Goal: Task Accomplishment & Management: Use online tool/utility

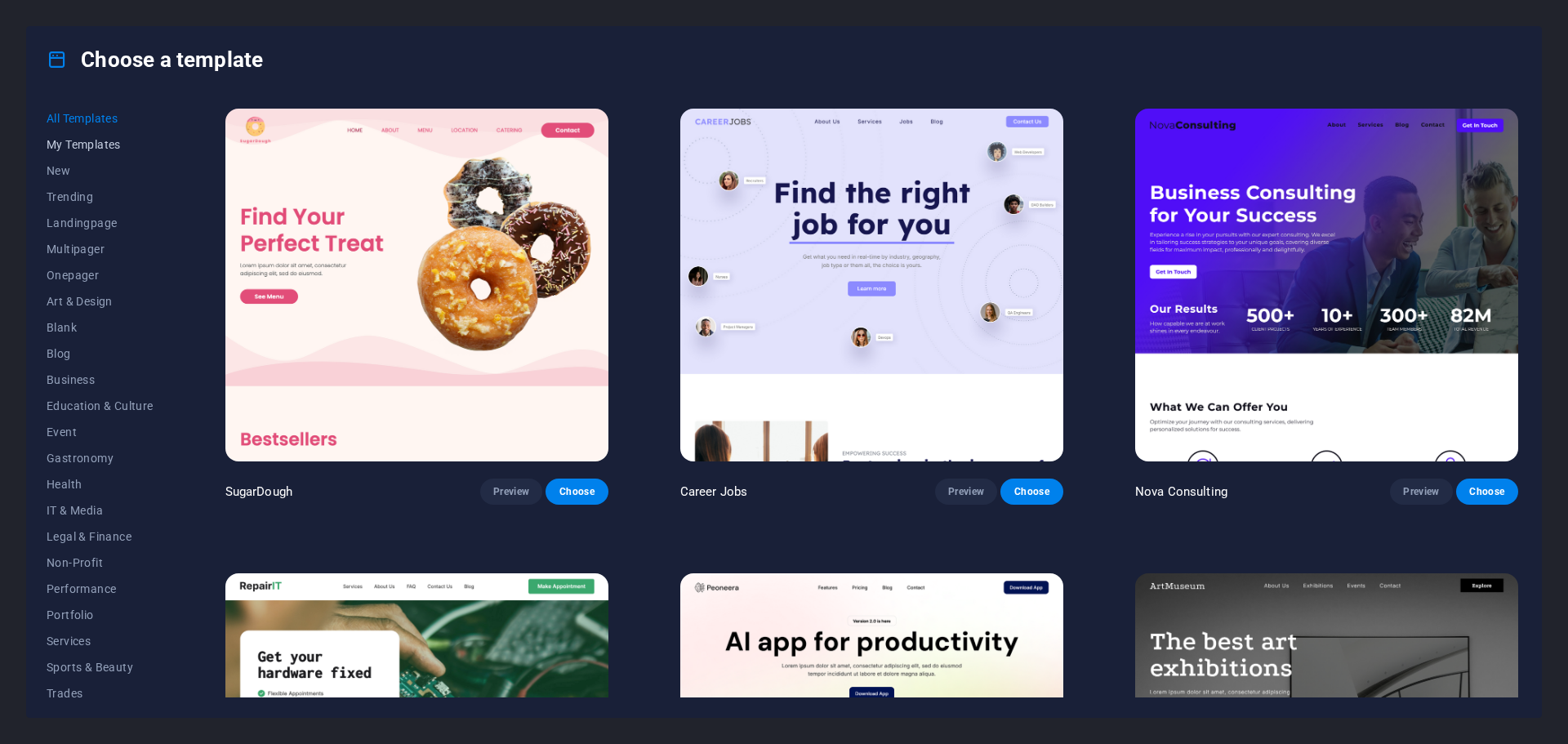
click at [87, 147] on span "My Templates" at bounding box center [100, 144] width 107 height 13
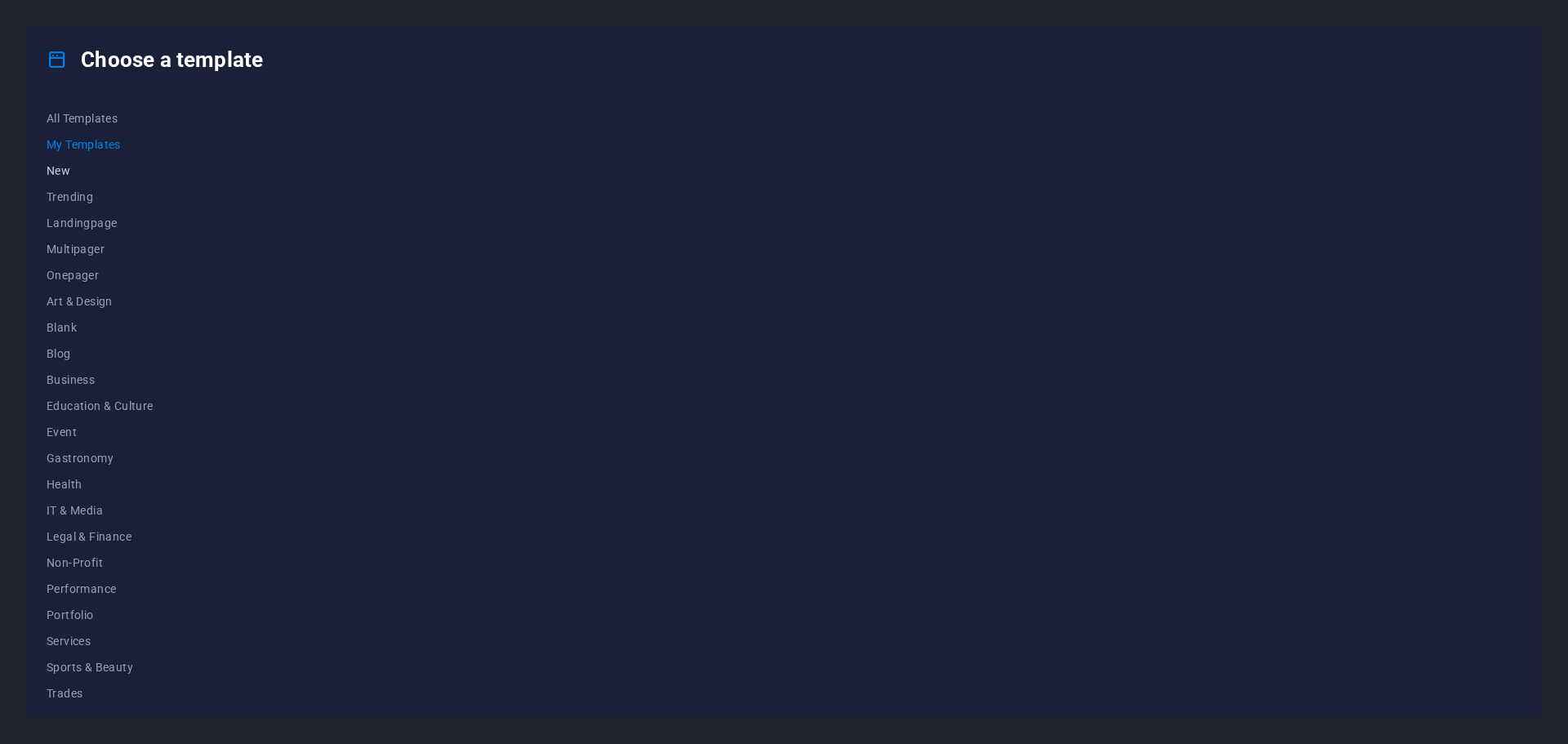
click at [62, 172] on span "New" at bounding box center [100, 170] width 107 height 13
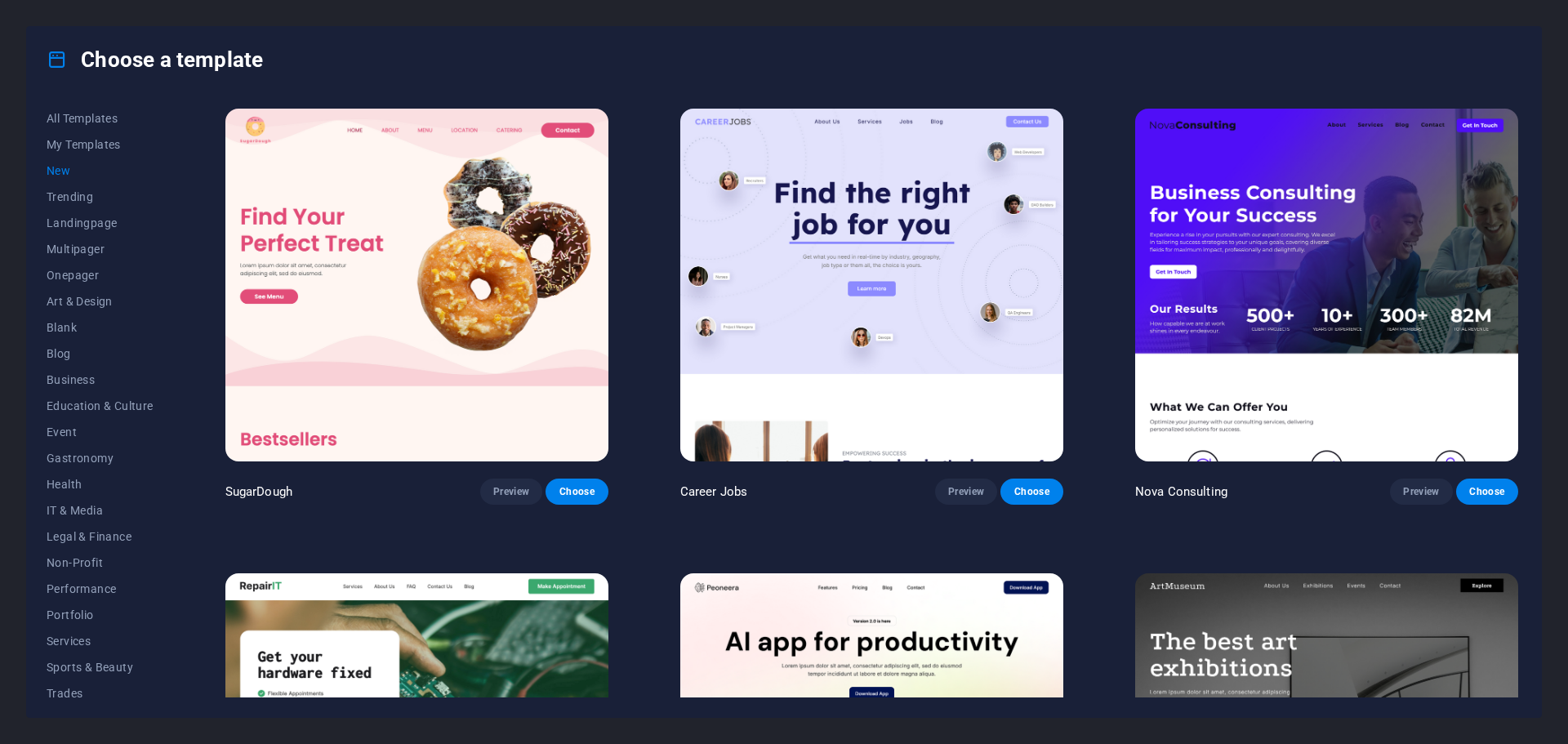
click at [59, 169] on span "New" at bounding box center [100, 170] width 107 height 13
click at [64, 197] on span "Trending" at bounding box center [100, 197] width 107 height 13
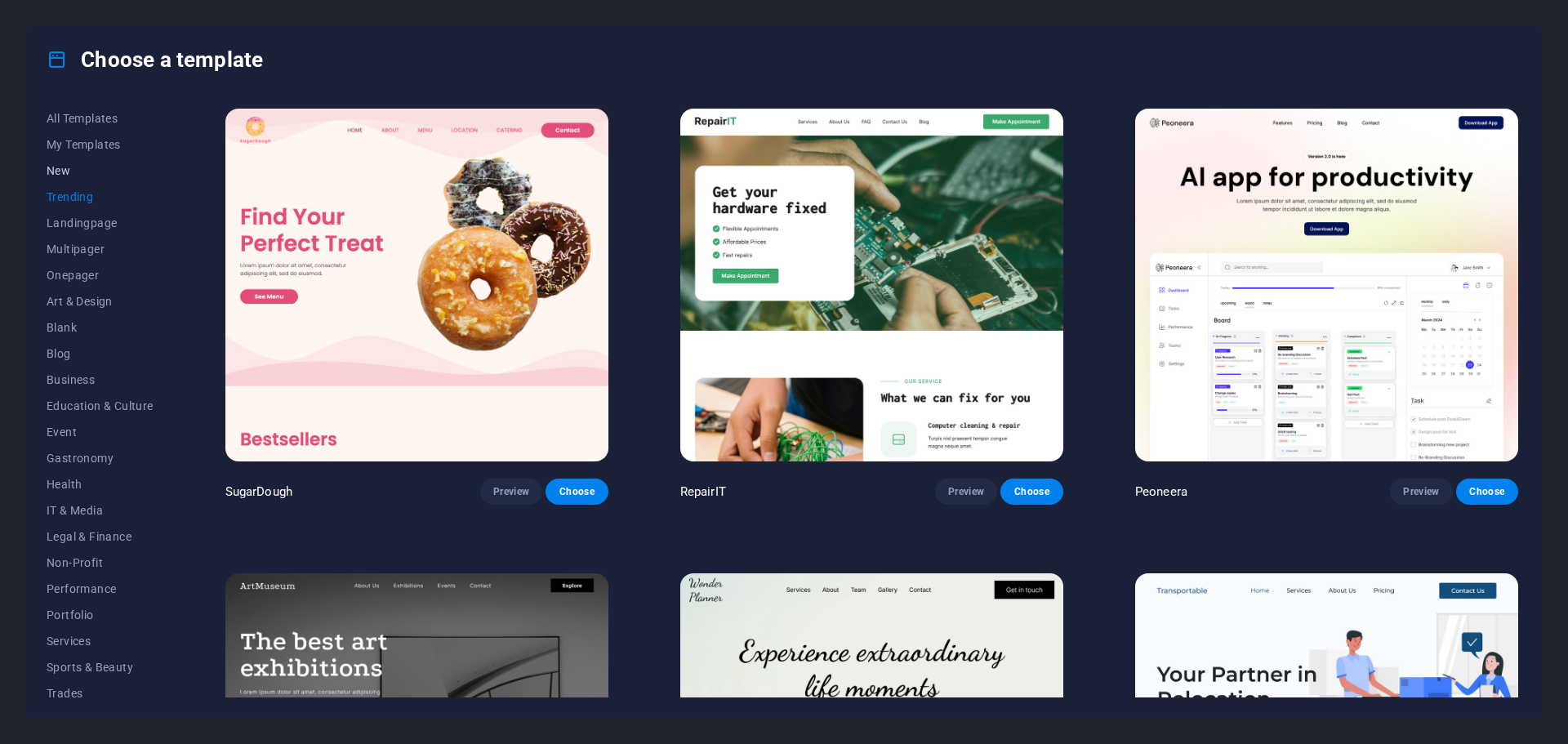
click at [57, 164] on span "New" at bounding box center [100, 170] width 107 height 13
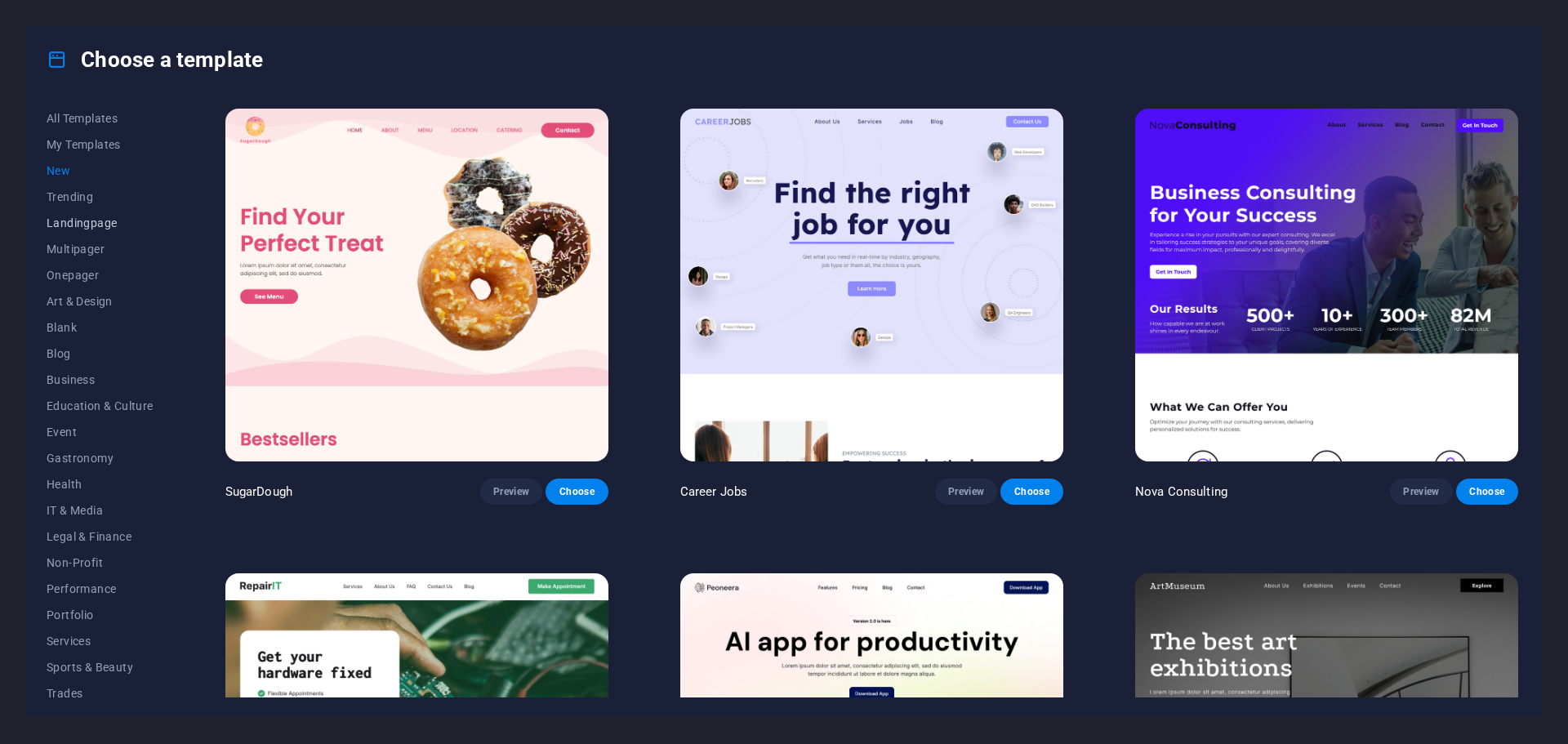
click at [84, 218] on span "Landingpage" at bounding box center [100, 223] width 107 height 13
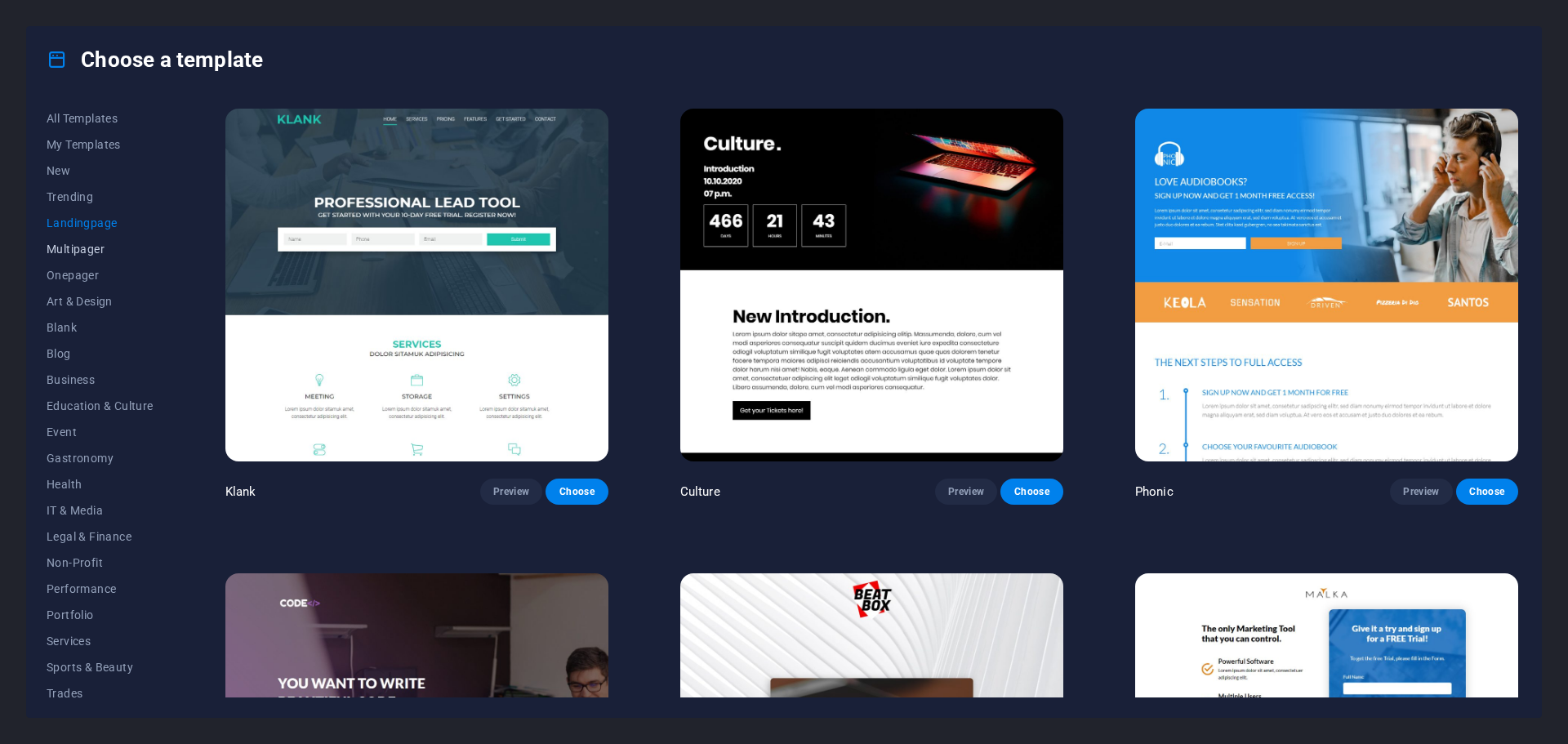
click at [78, 244] on span "Multipager" at bounding box center [100, 249] width 107 height 13
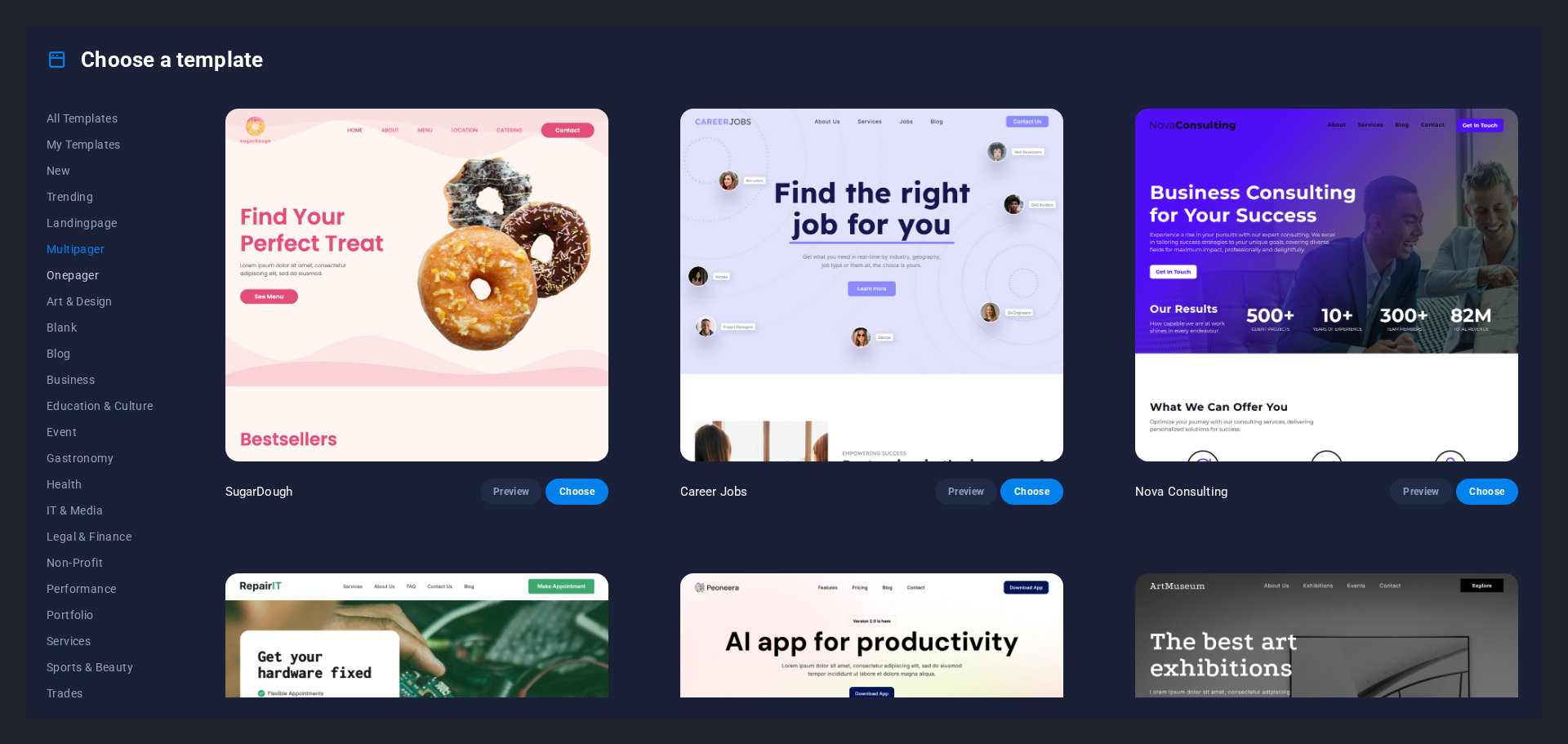
click at [82, 269] on span "Onepager" at bounding box center [100, 275] width 107 height 13
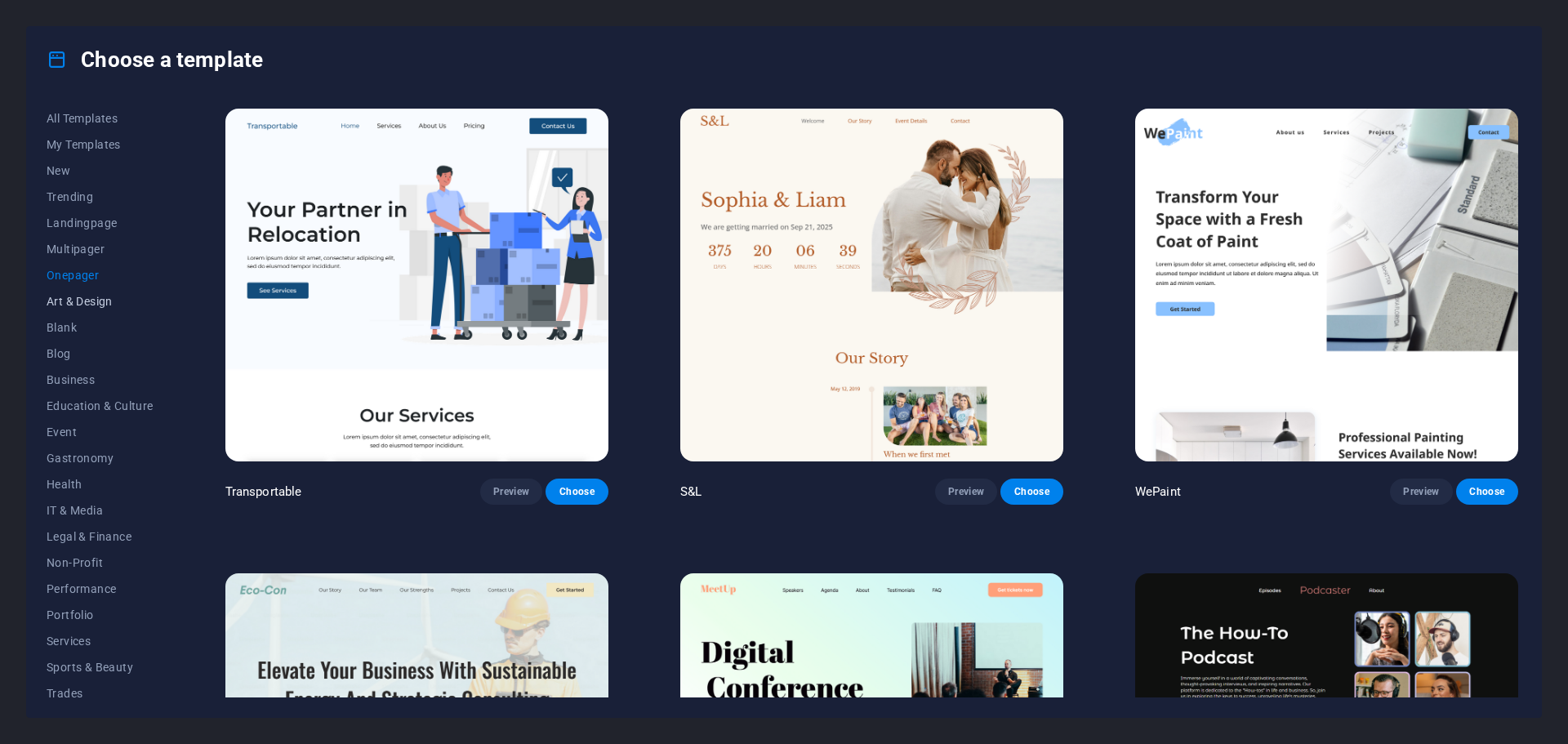
click at [89, 298] on span "Art & Design" at bounding box center [100, 300] width 107 height 13
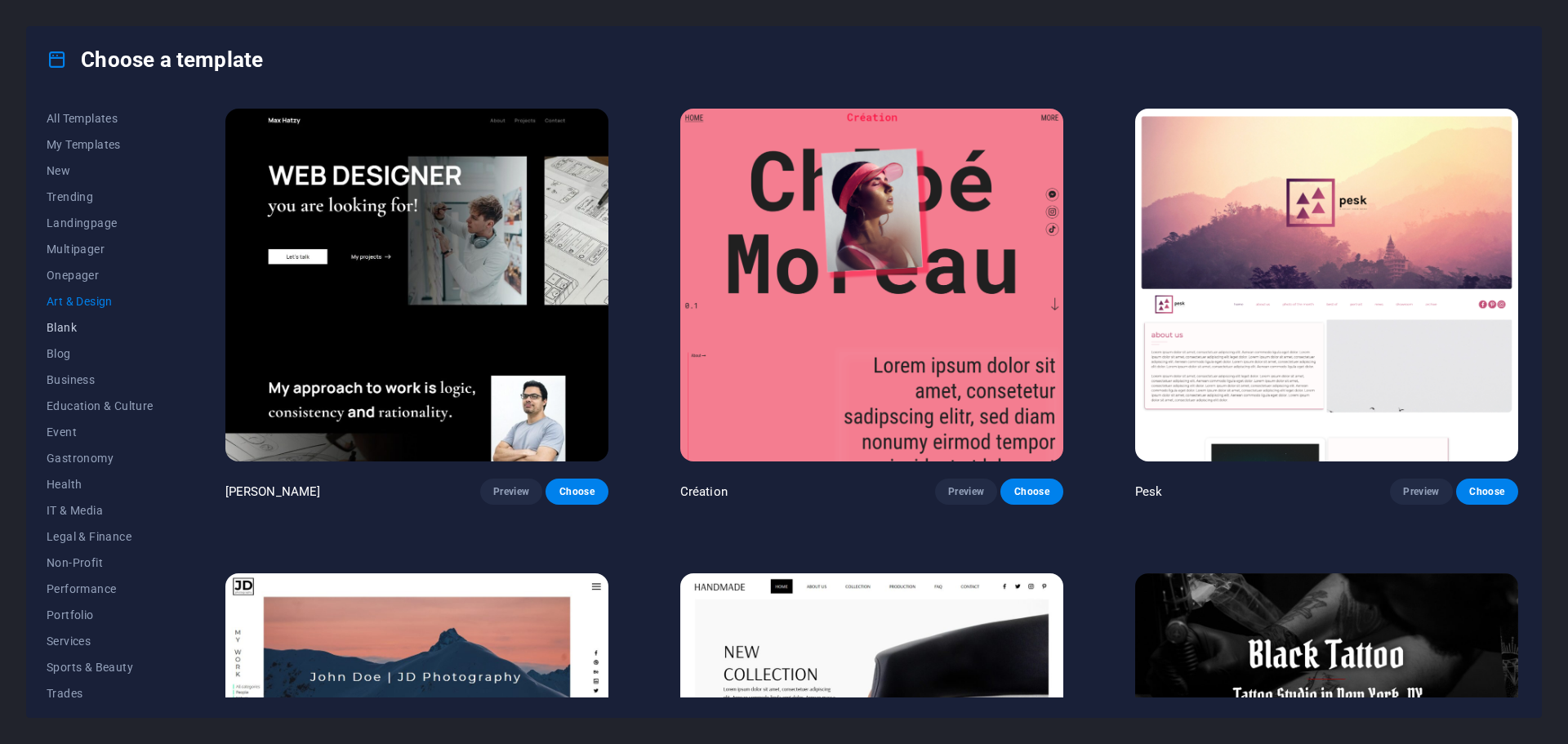
click at [63, 327] on span "Blank" at bounding box center [100, 326] width 107 height 13
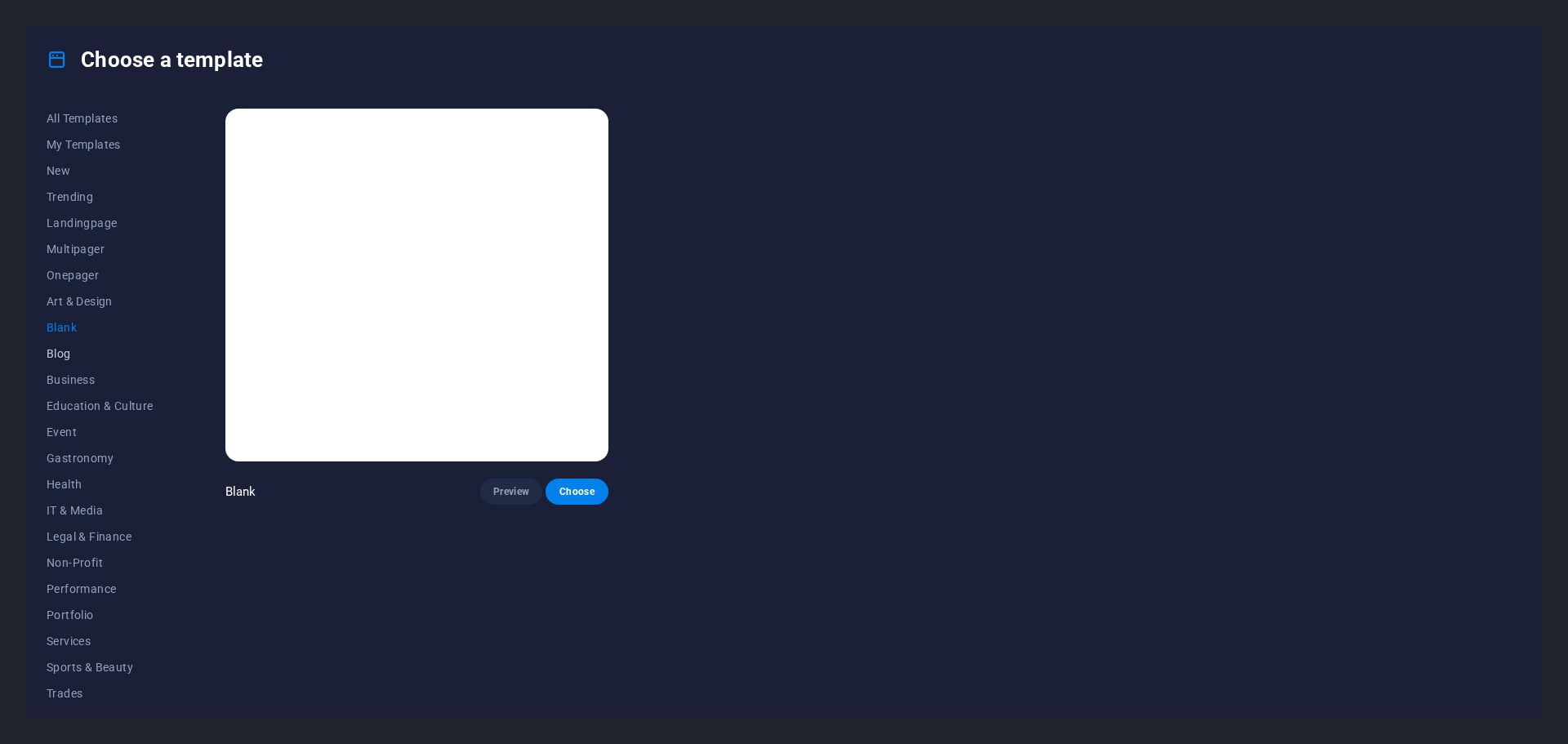
click at [61, 349] on span "Blog" at bounding box center [100, 353] width 107 height 13
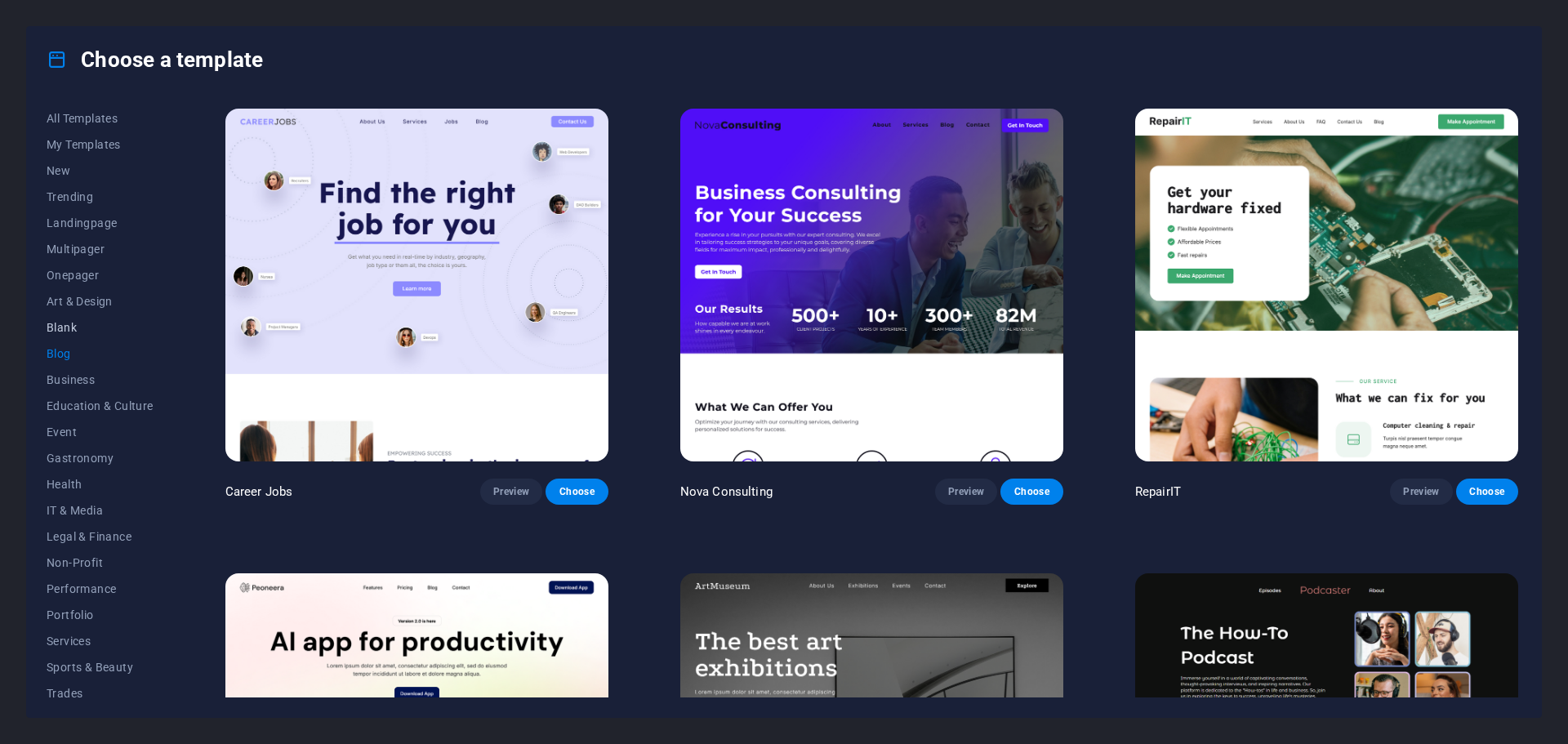
click at [62, 321] on span "Blank" at bounding box center [100, 326] width 107 height 13
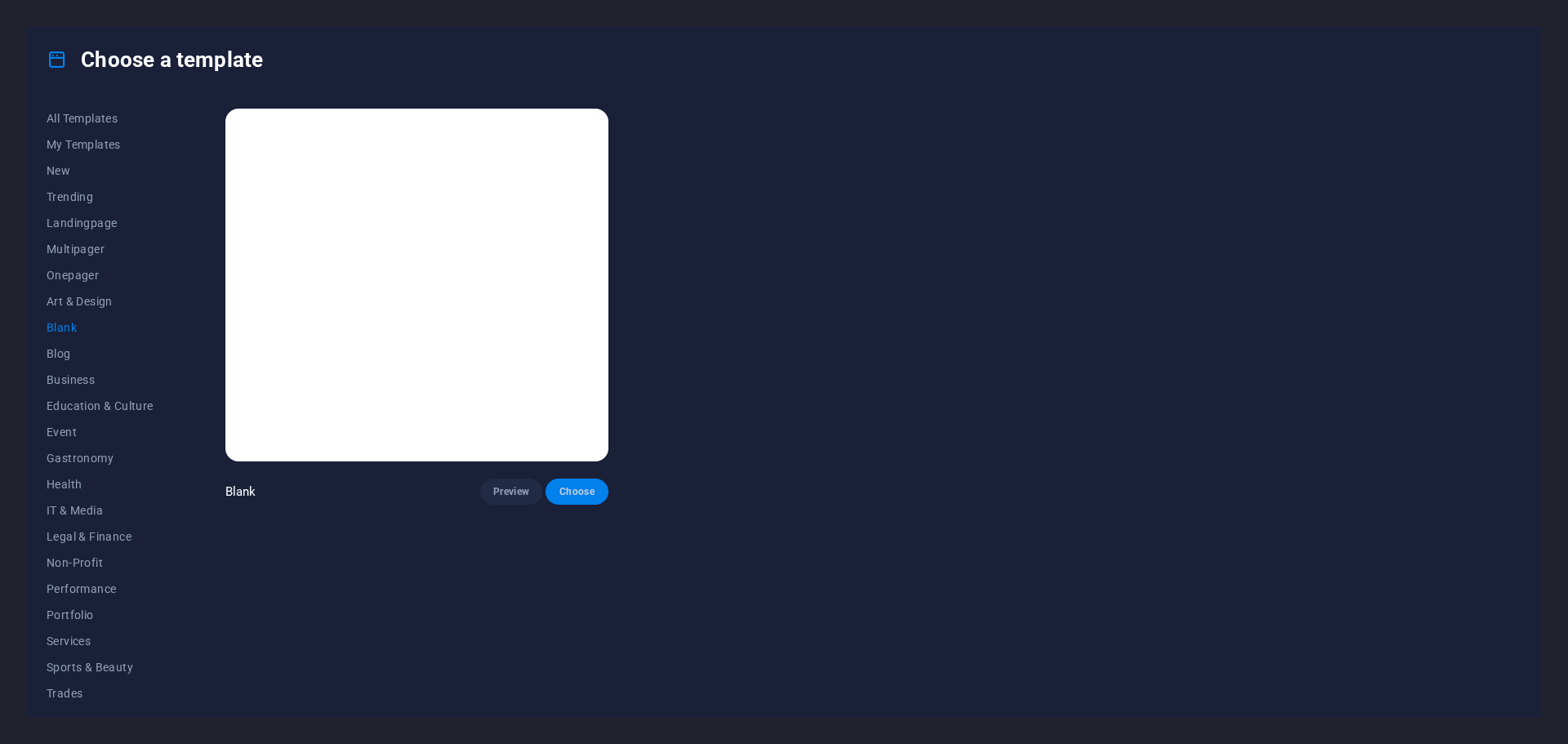
click at [571, 485] on span "Choose" at bounding box center [576, 491] width 36 height 13
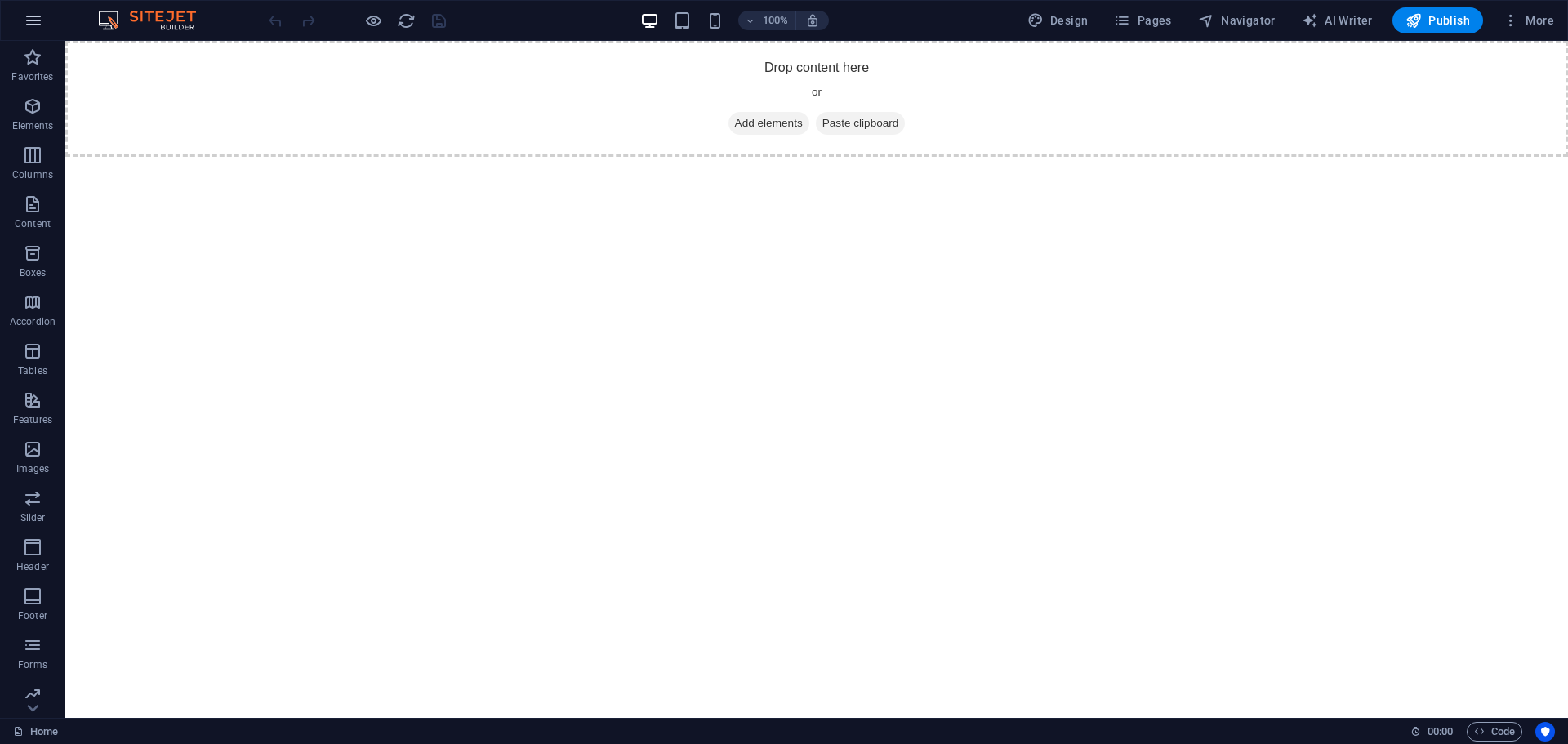
click at [30, 23] on icon "button" at bounding box center [33, 20] width 19 height 19
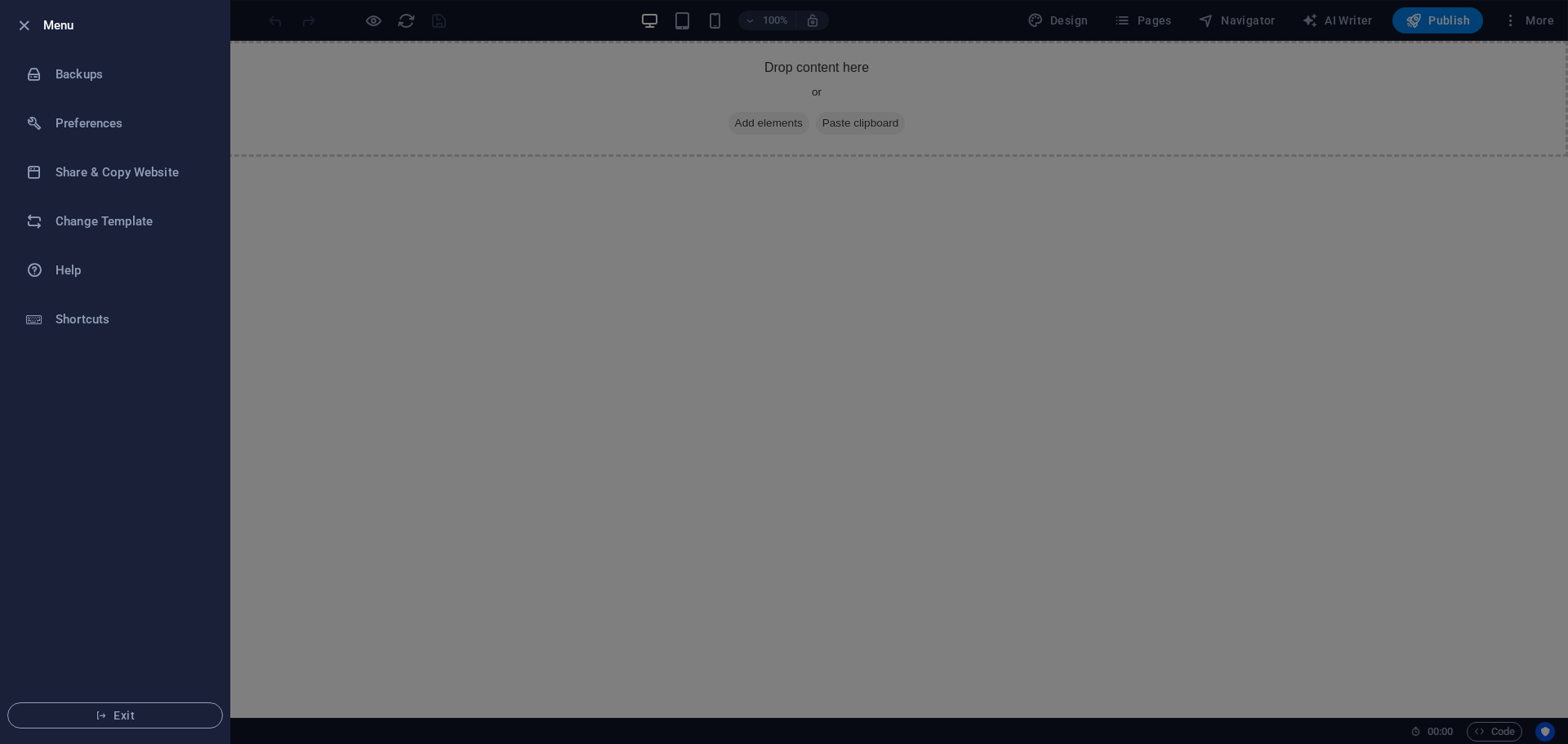
click at [325, 232] on div at bounding box center [784, 372] width 1568 height 744
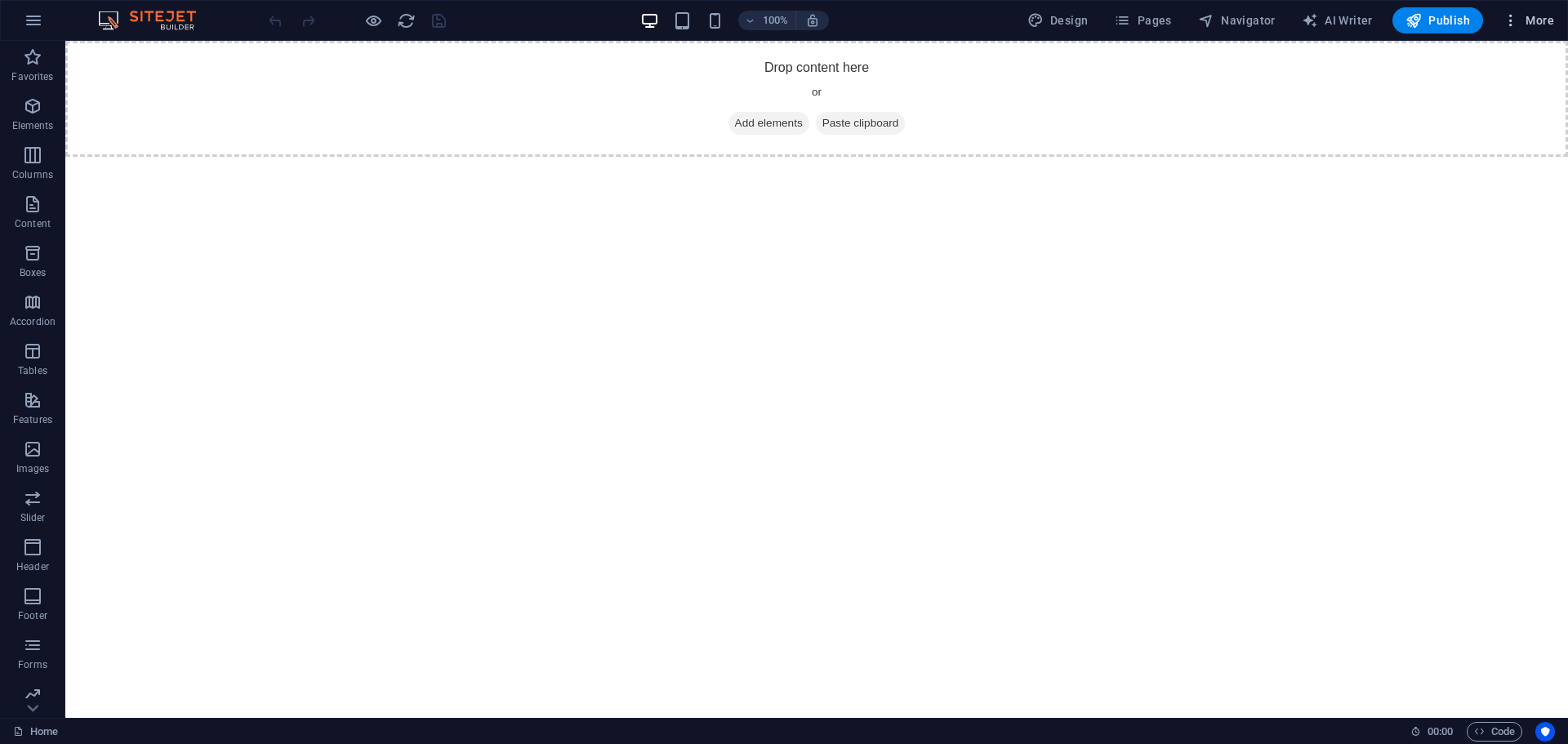
click at [1536, 18] on span "More" at bounding box center [1528, 20] width 51 height 16
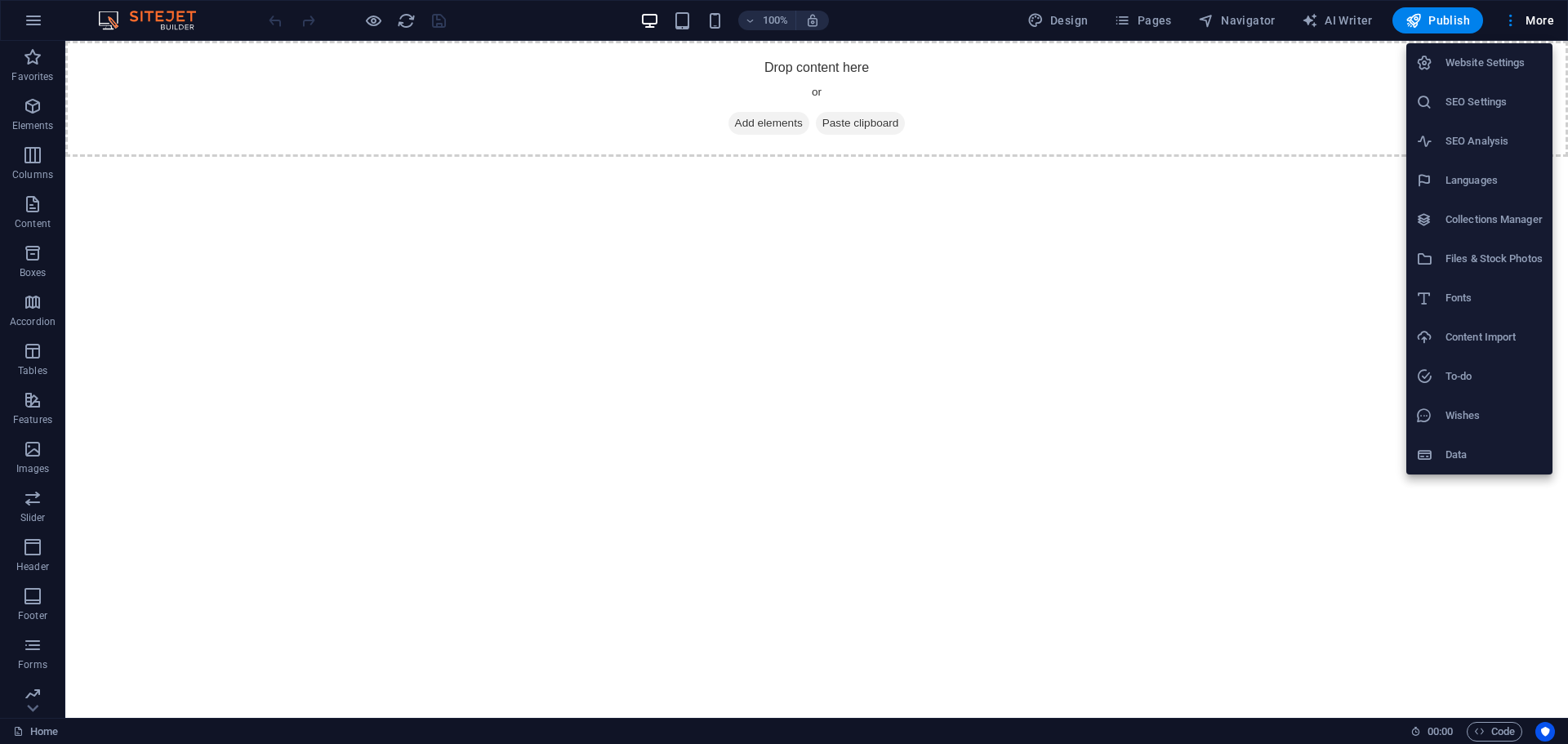
click at [1326, 82] on div at bounding box center [784, 372] width 1568 height 744
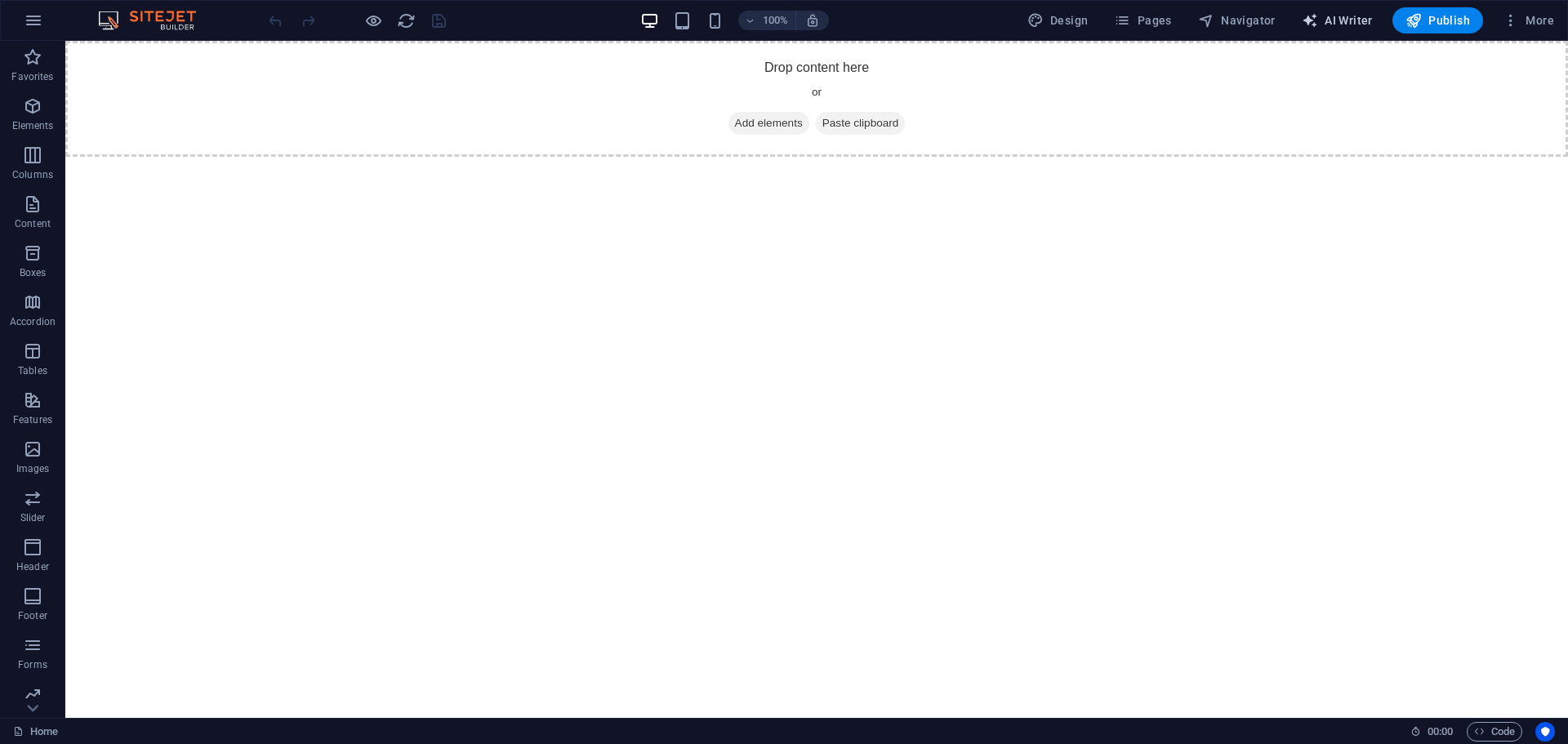
click at [1339, 21] on span "AI Writer" at bounding box center [1337, 20] width 71 height 16
select select "English"
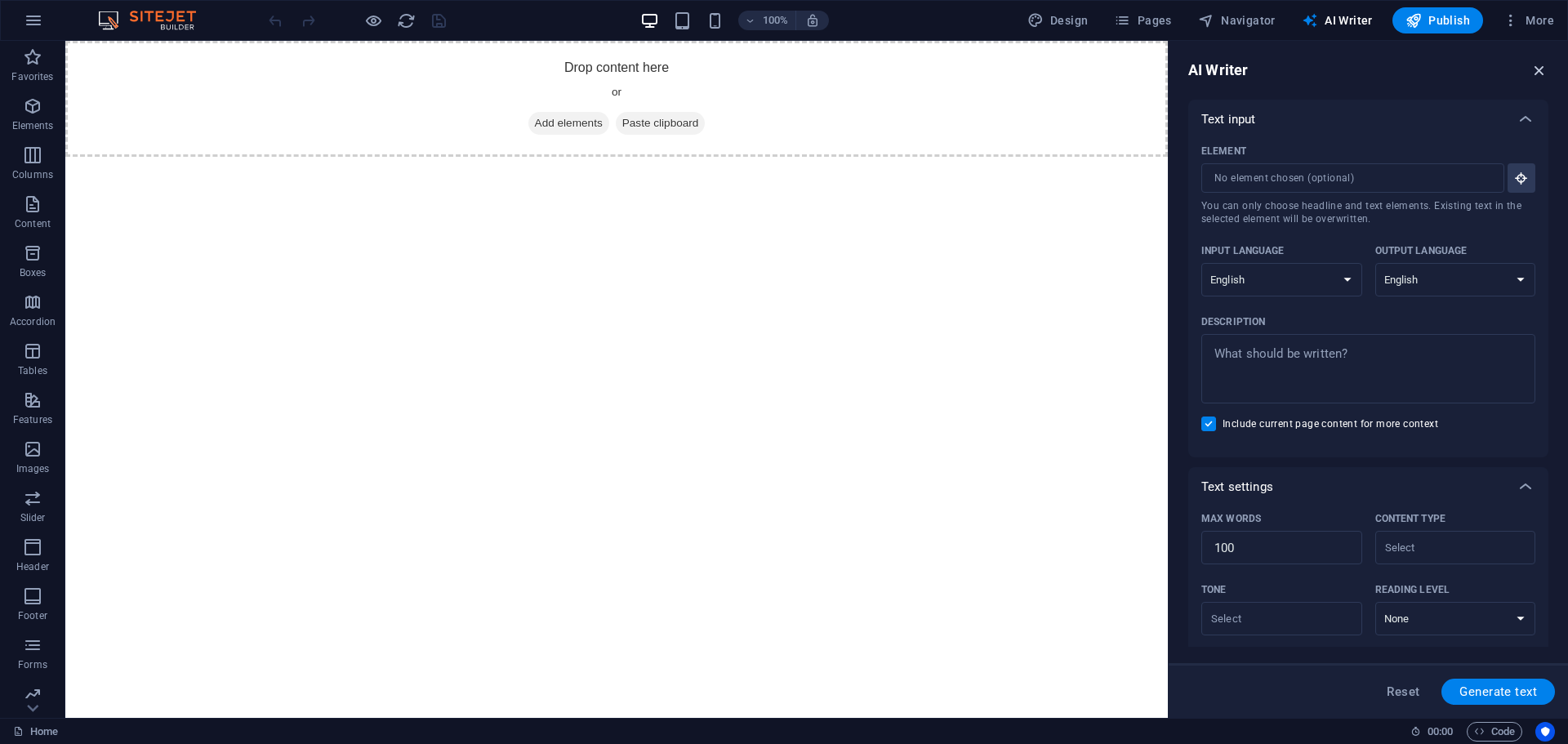
click at [1540, 67] on icon "button" at bounding box center [1538, 70] width 18 height 18
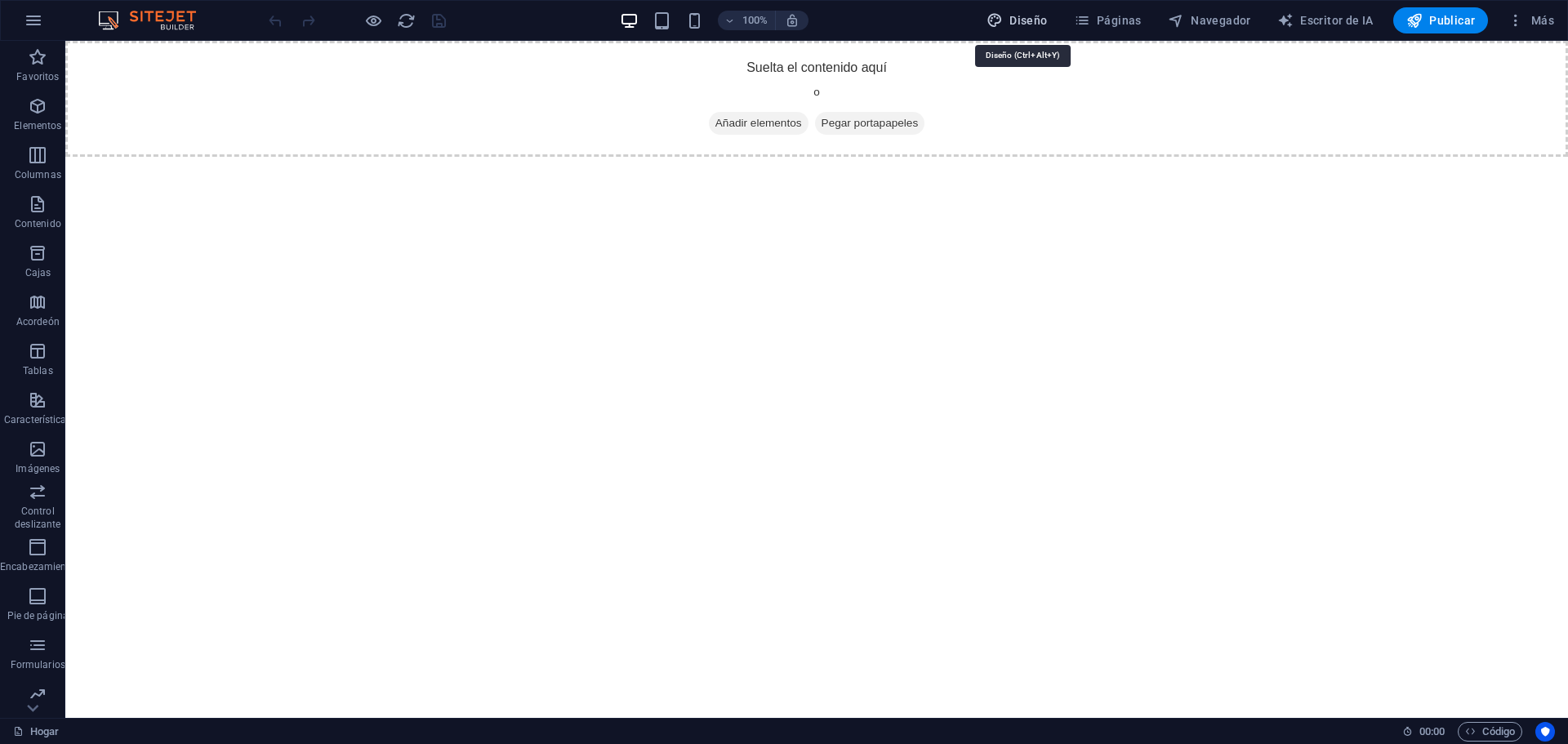
click at [1008, 20] on span "Diseño" at bounding box center [1016, 20] width 62 height 16
select select "px"
select select "400"
select select "px"
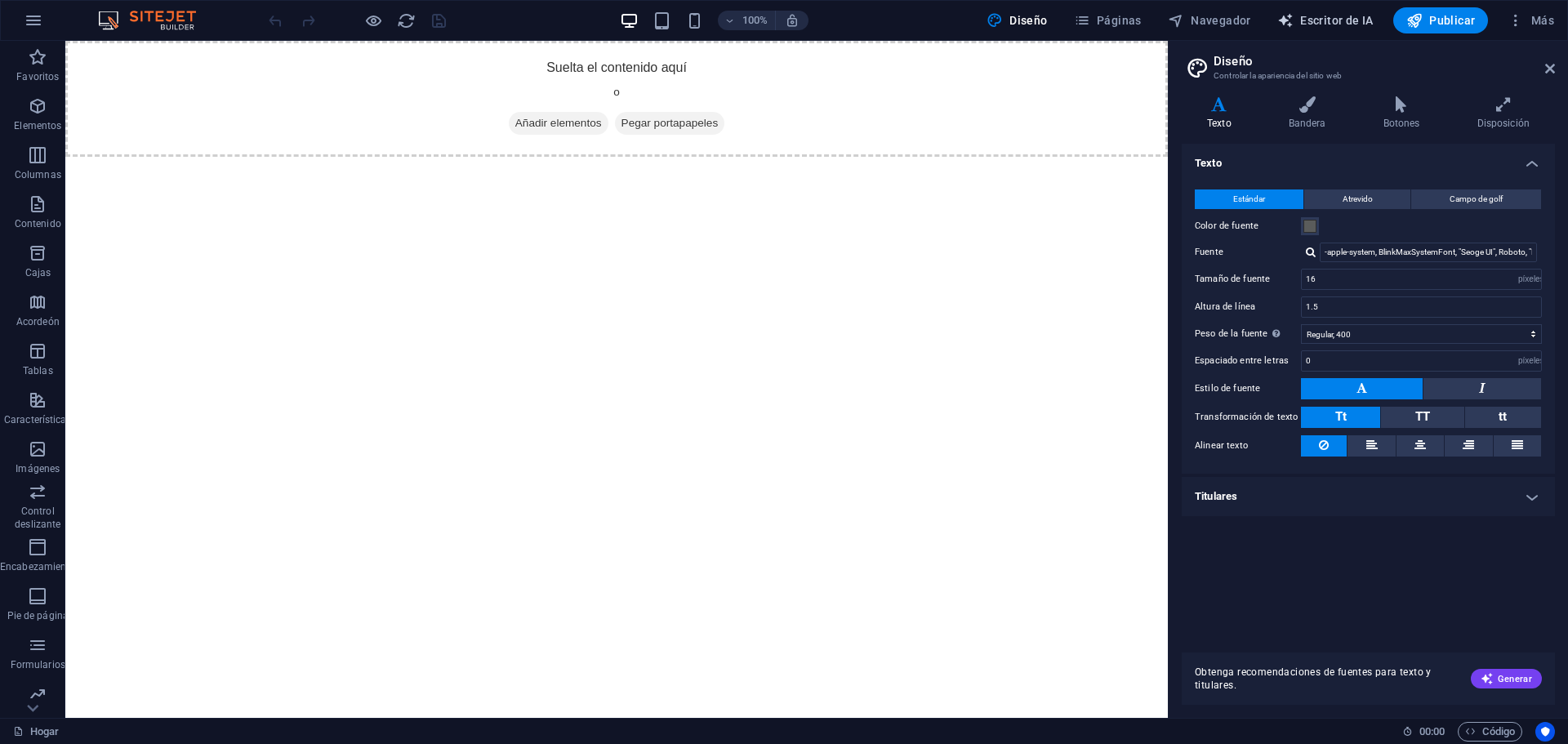
click at [1343, 16] on font "Escritor de IA" at bounding box center [1336, 19] width 73 height 13
select select "English"
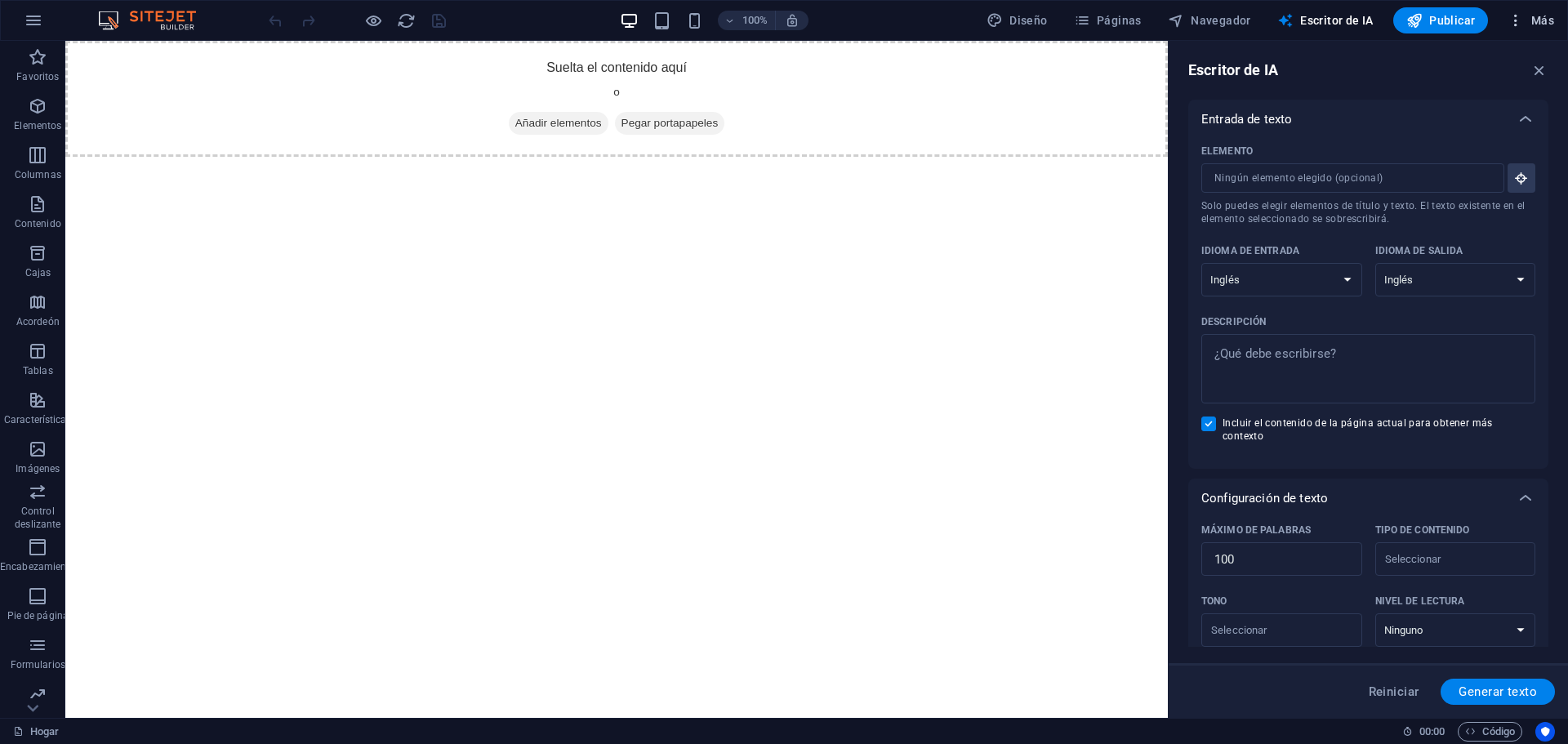
click at [1519, 18] on icon "button" at bounding box center [1515, 20] width 16 height 16
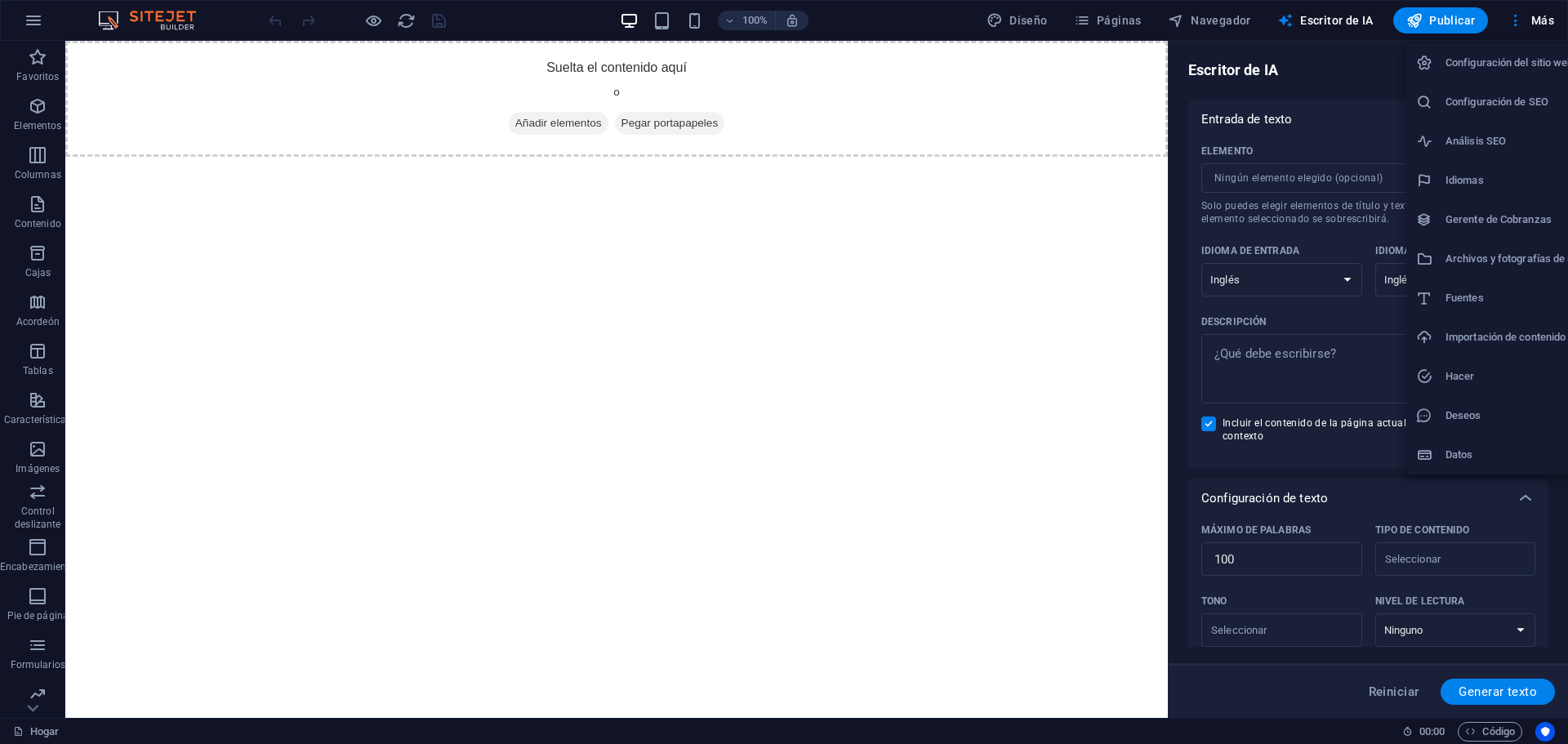
click at [1203, 19] on div at bounding box center [784, 372] width 1568 height 744
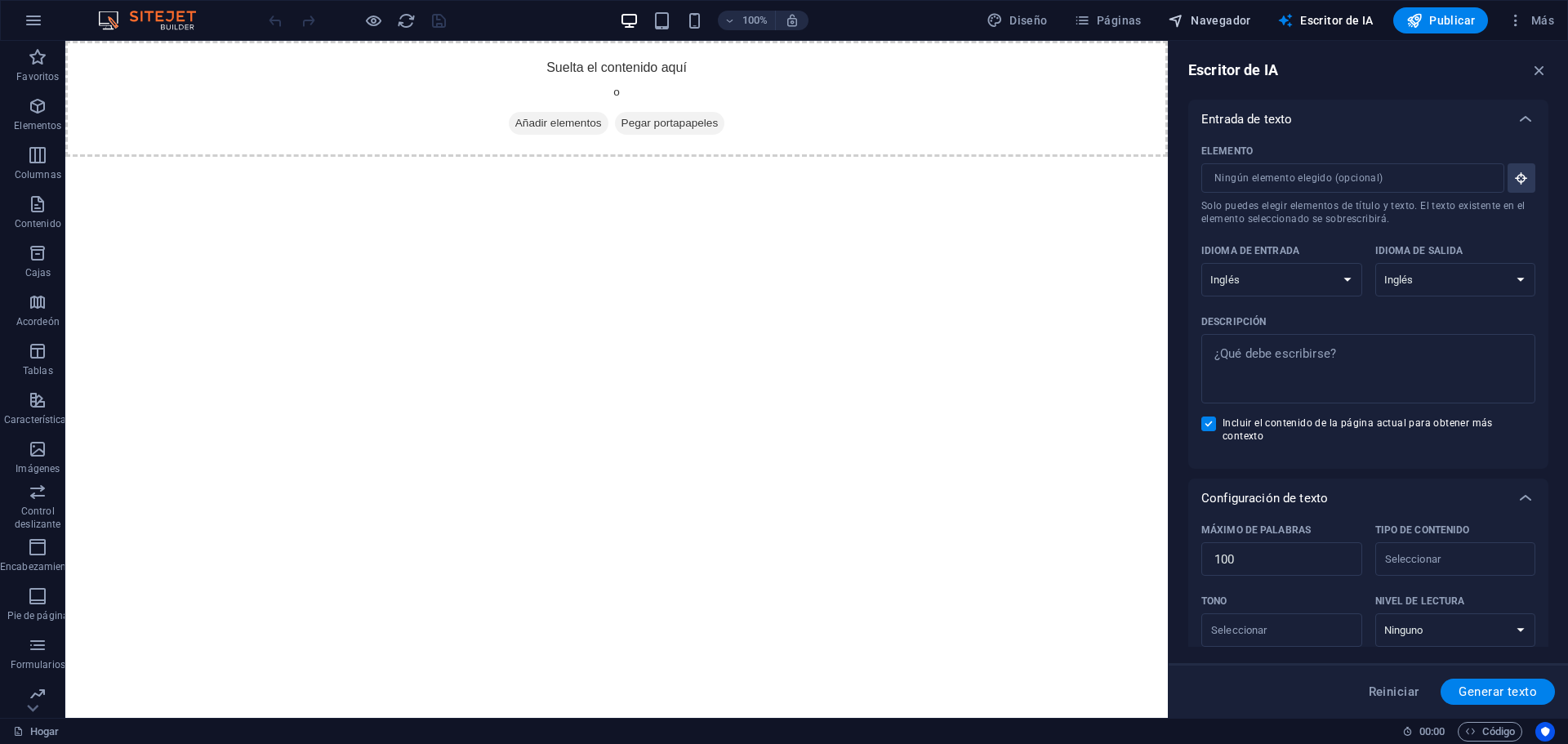
click at [1215, 19] on font "Navegador" at bounding box center [1220, 19] width 61 height 13
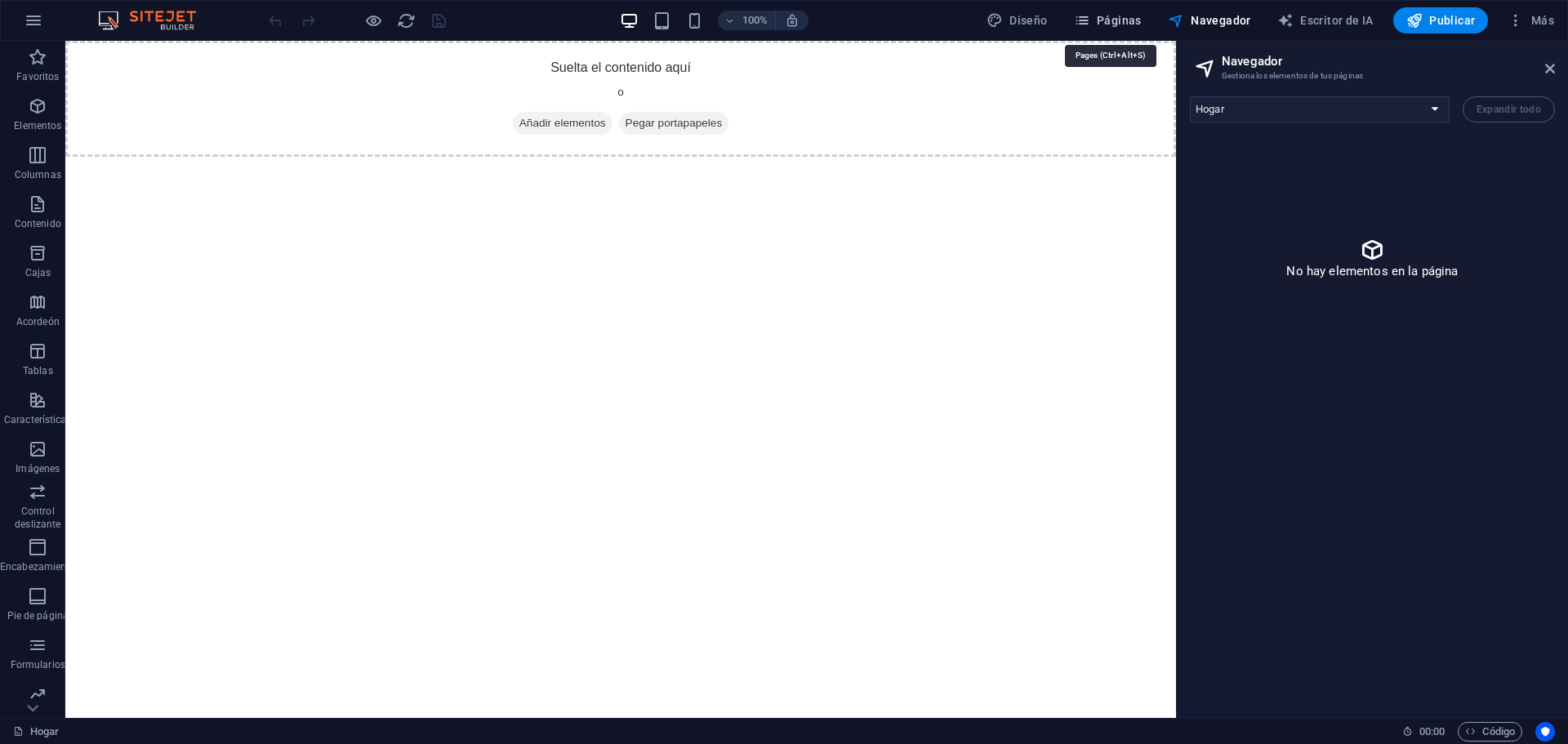
click at [1116, 14] on font "Páginas" at bounding box center [1118, 19] width 45 height 13
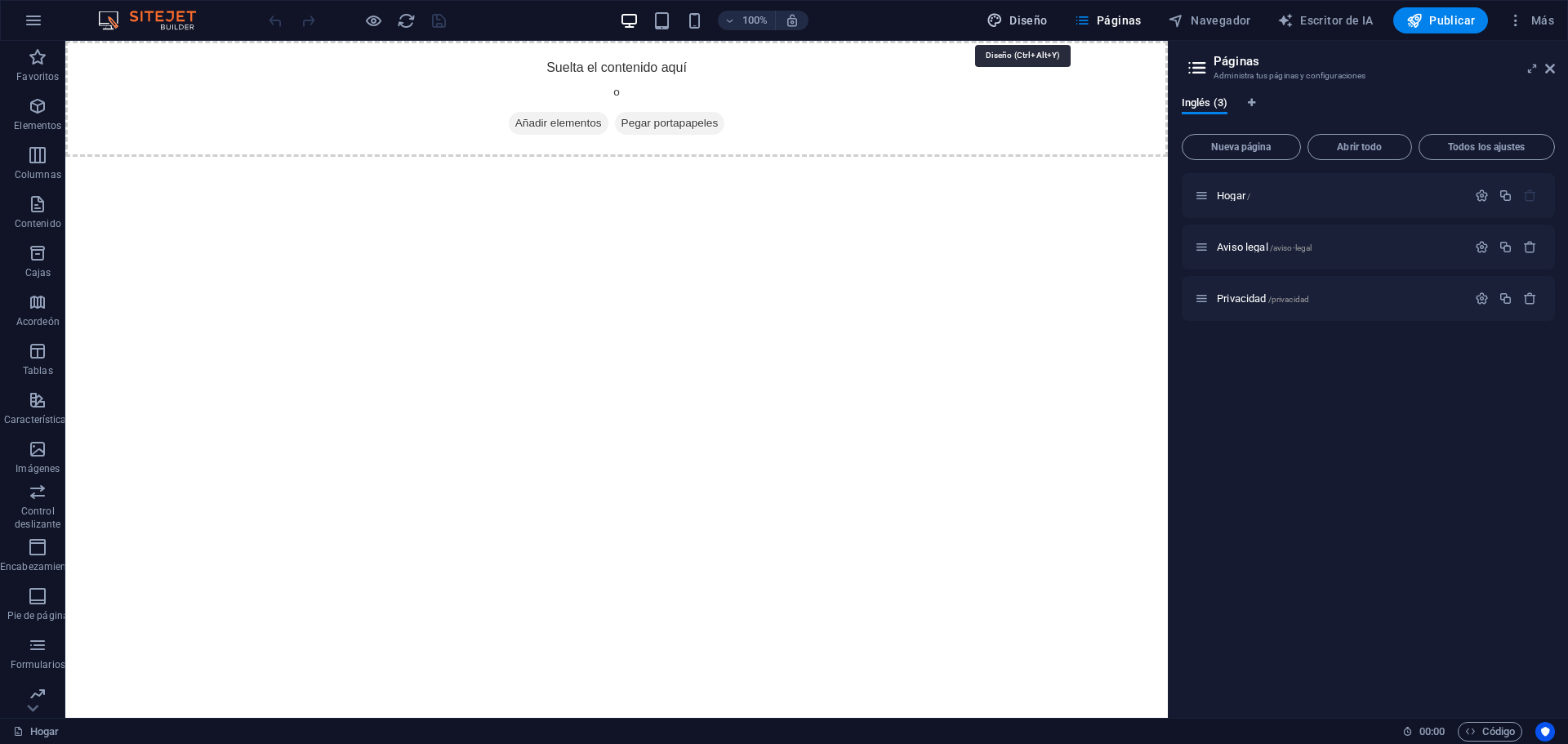
click at [1010, 16] on span "Diseño" at bounding box center [1016, 20] width 62 height 16
select select "px"
select select "400"
select select "px"
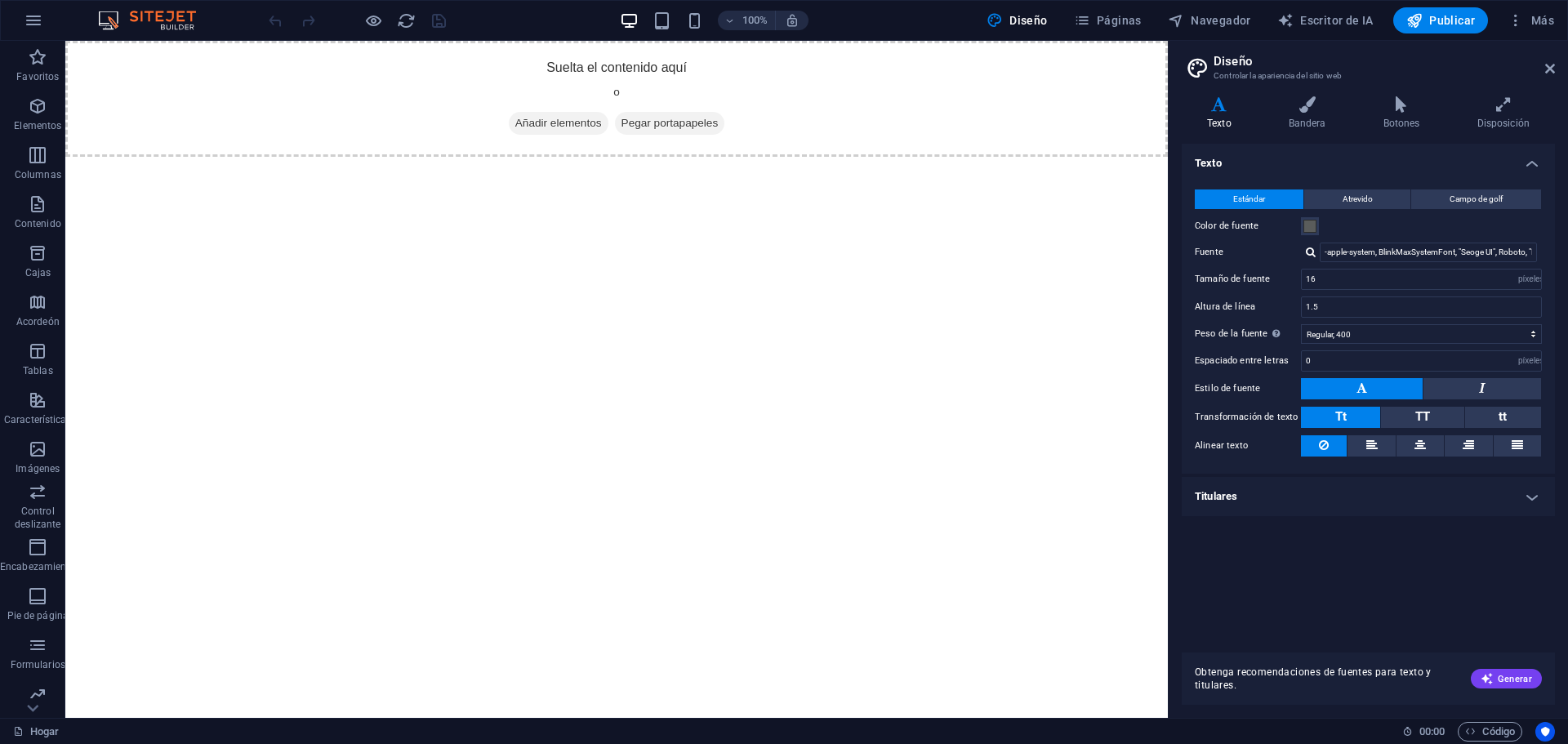
click at [171, 24] on img at bounding box center [154, 20] width 122 height 19
click at [103, 20] on img at bounding box center [154, 20] width 122 height 19
